Goal: Task Accomplishment & Management: Manage account settings

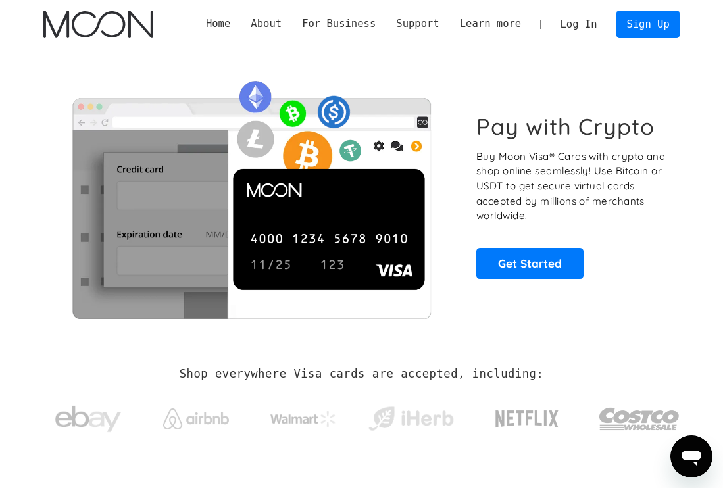
click at [590, 25] on link "Log In" at bounding box center [578, 24] width 57 height 26
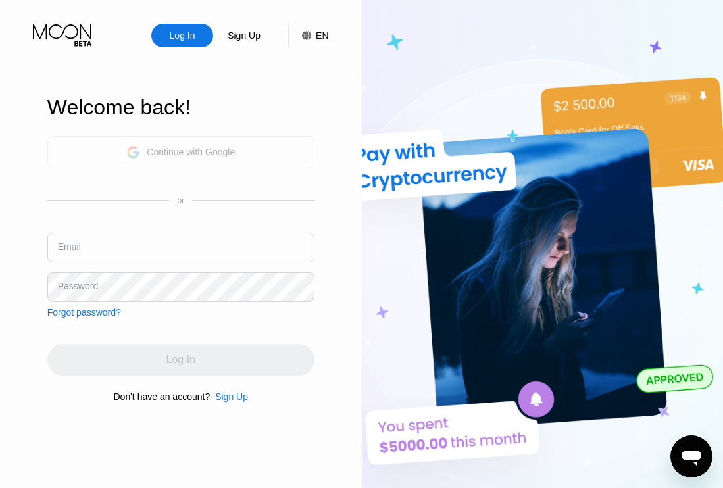
click at [209, 148] on div "Continue with Google" at bounding box center [191, 152] width 88 height 11
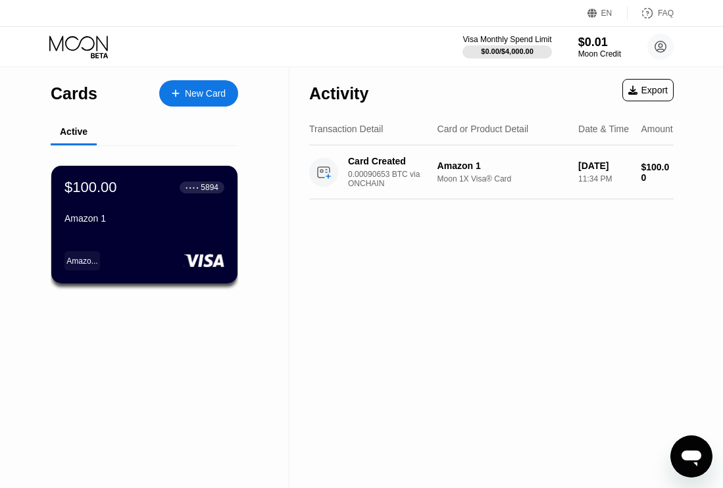
click at [660, 14] on div "FAQ" at bounding box center [666, 13] width 16 height 9
click at [179, 213] on div "$100.00 ● ● ● ● 5894 Amazon 1" at bounding box center [144, 203] width 161 height 51
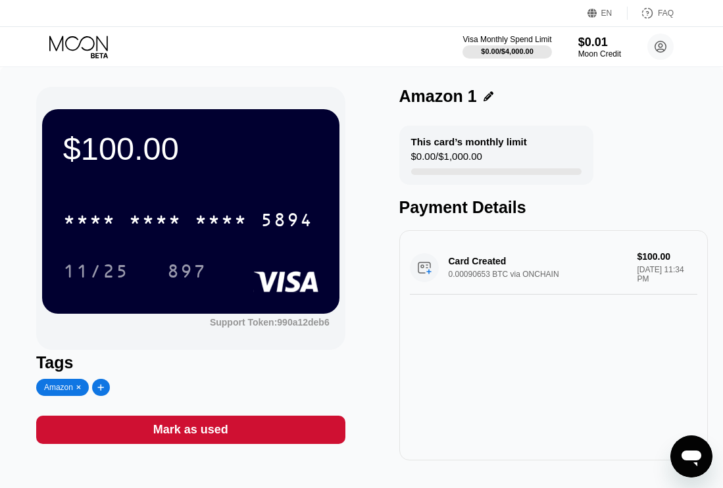
click at [179, 213] on div "* * * *" at bounding box center [155, 221] width 53 height 21
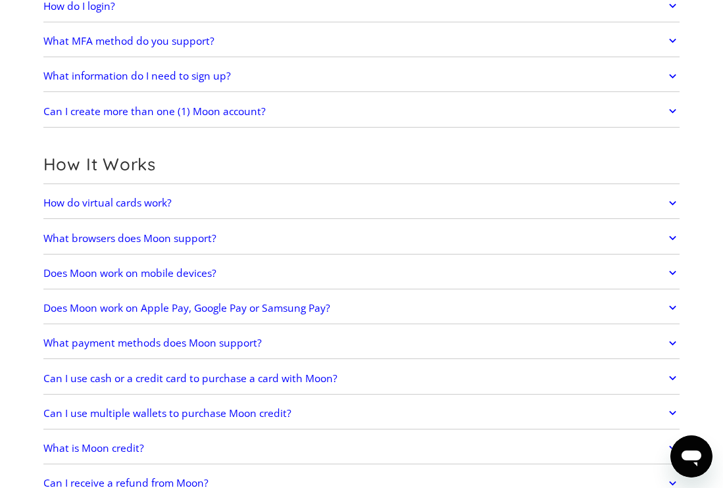
scroll to position [221, 0]
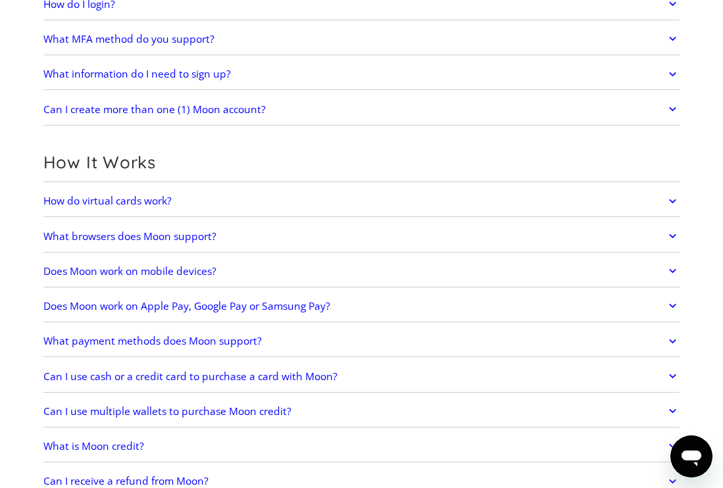
click at [668, 200] on icon at bounding box center [673, 201] width 14 height 24
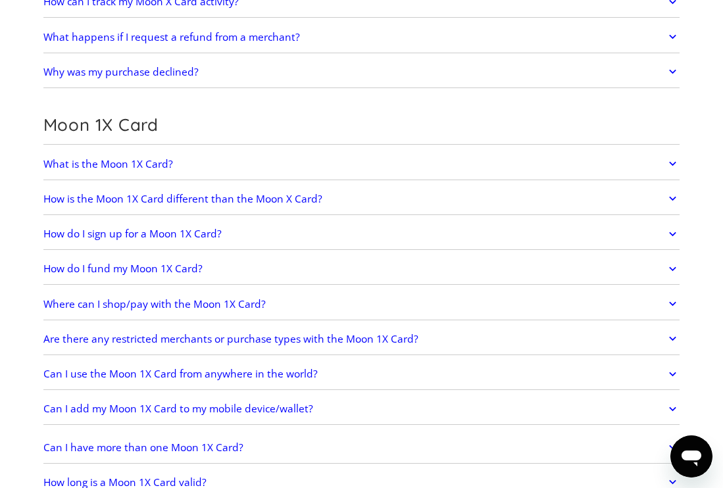
scroll to position [1403, 0]
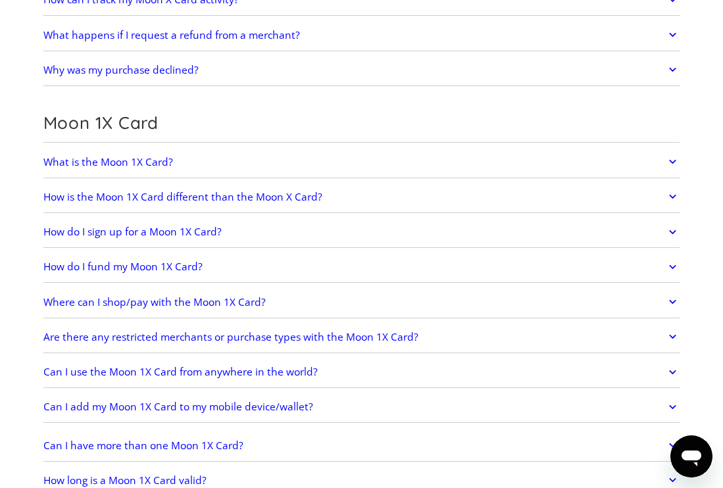
click at [674, 195] on icon at bounding box center [673, 197] width 14 height 24
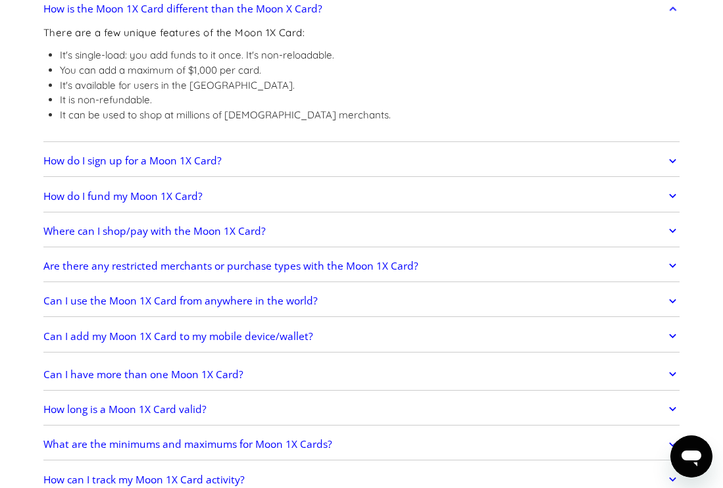
scroll to position [1592, 0]
click at [673, 225] on icon at bounding box center [673, 230] width 14 height 24
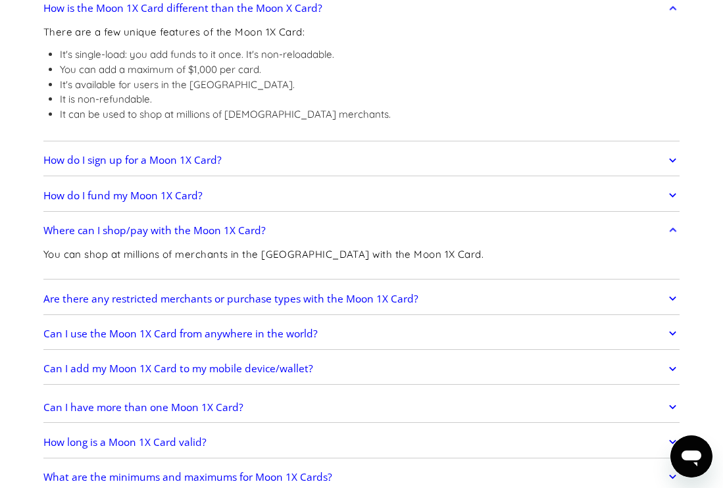
scroll to position [1610, 0]
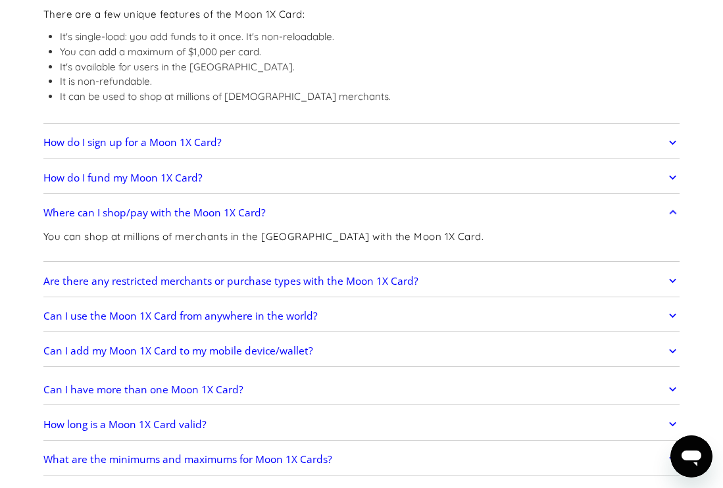
click at [672, 280] on icon at bounding box center [672, 281] width 7 height 5
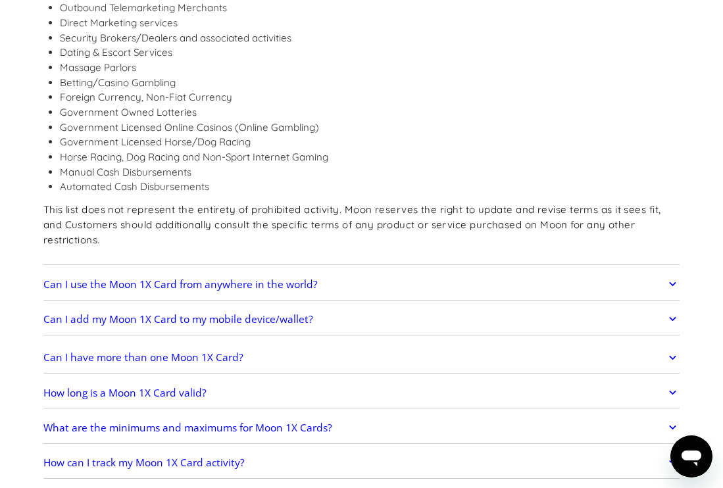
scroll to position [1988, 0]
click at [672, 307] on icon at bounding box center [673, 319] width 14 height 24
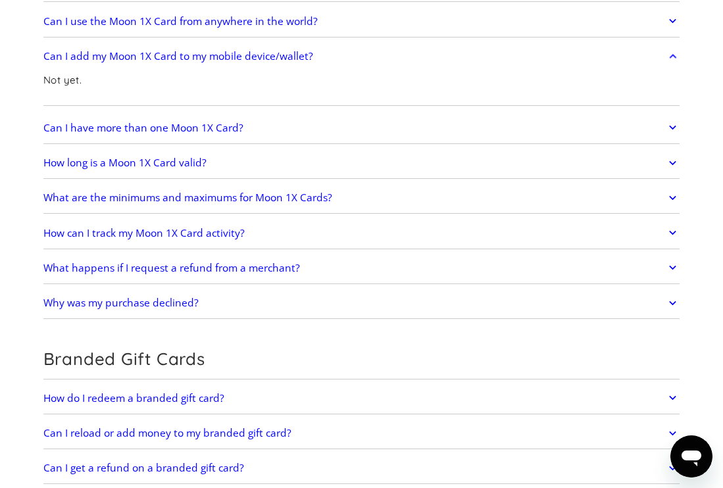
scroll to position [2251, 0]
click at [675, 265] on icon at bounding box center [672, 267] width 7 height 5
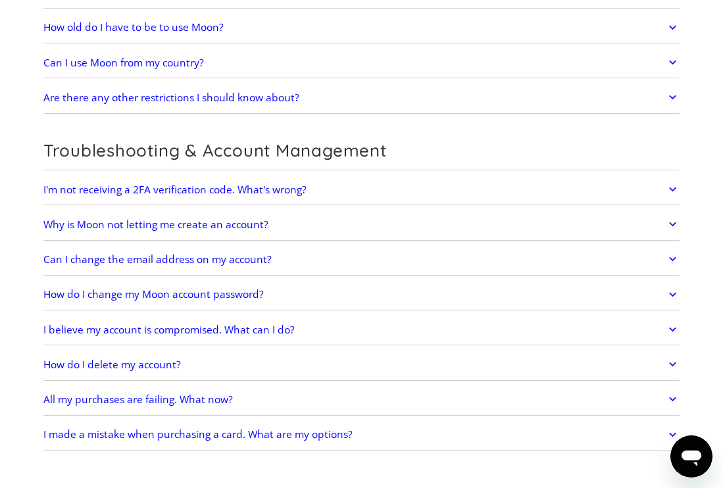
scroll to position [3235, 0]
click at [674, 387] on icon at bounding box center [673, 399] width 14 height 24
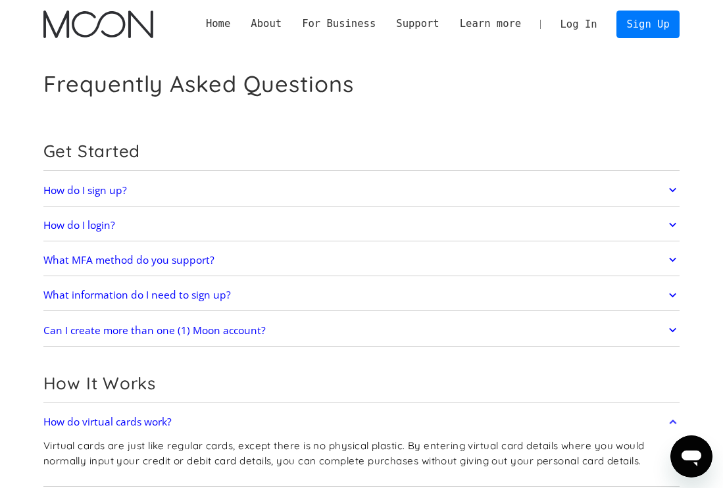
scroll to position [0, 0]
click at [226, 24] on link "Home" at bounding box center [217, 23] width 45 height 15
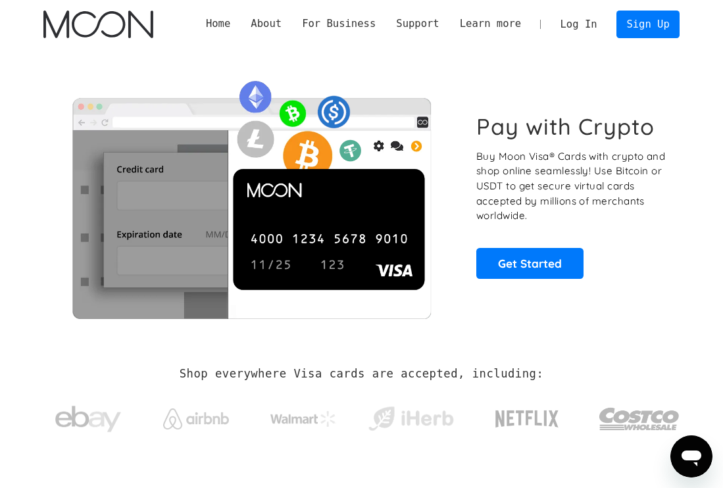
click at [589, 30] on link "Log In" at bounding box center [578, 24] width 57 height 26
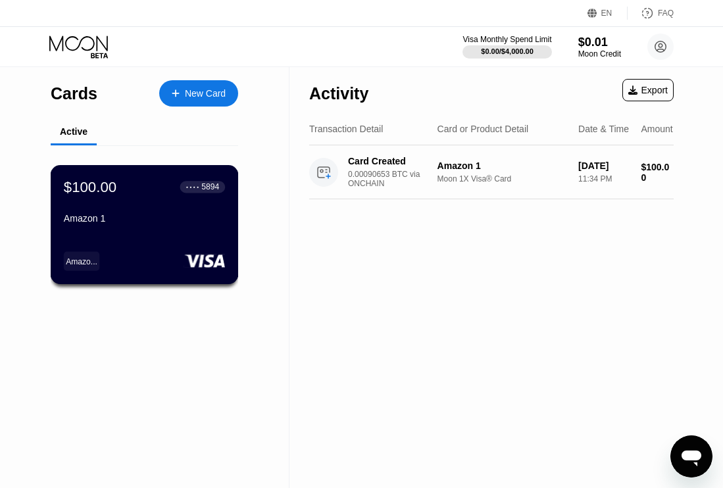
click at [159, 219] on div "Amazon 1" at bounding box center [144, 218] width 161 height 11
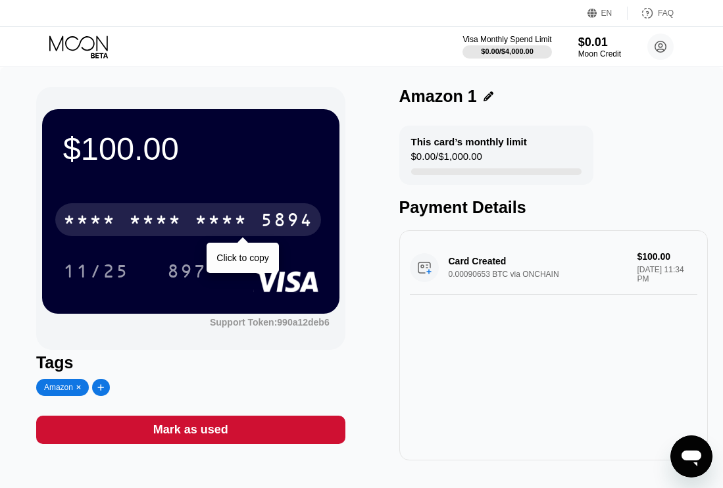
click at [218, 210] on div "* * * * * * * * * * * * 5894" at bounding box center [188, 219] width 266 height 33
